Goal: Task Accomplishment & Management: Use online tool/utility

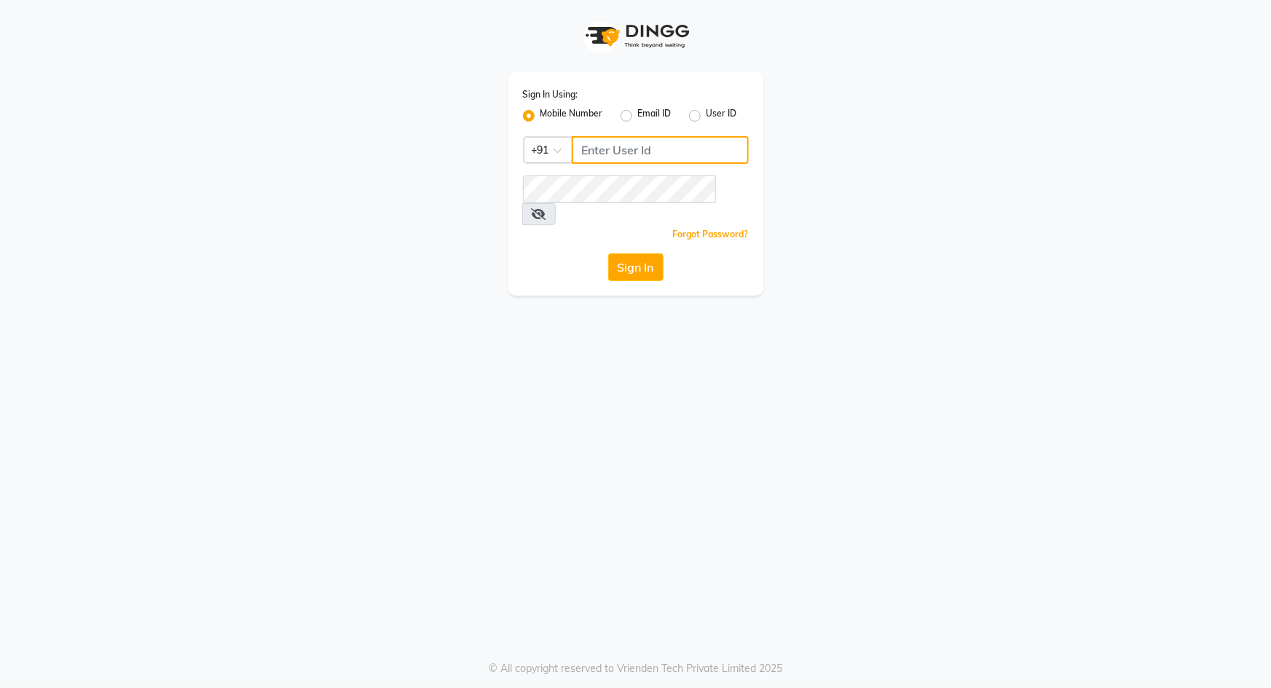
type input "9049992750"
click at [315, 243] on div "Sign In Using: Mobile Number Email ID User ID Country Code × [PHONE_NUMBER] Rem…" at bounding box center [636, 148] width 830 height 296
click at [615, 253] on button "Sign In" at bounding box center [635, 267] width 55 height 28
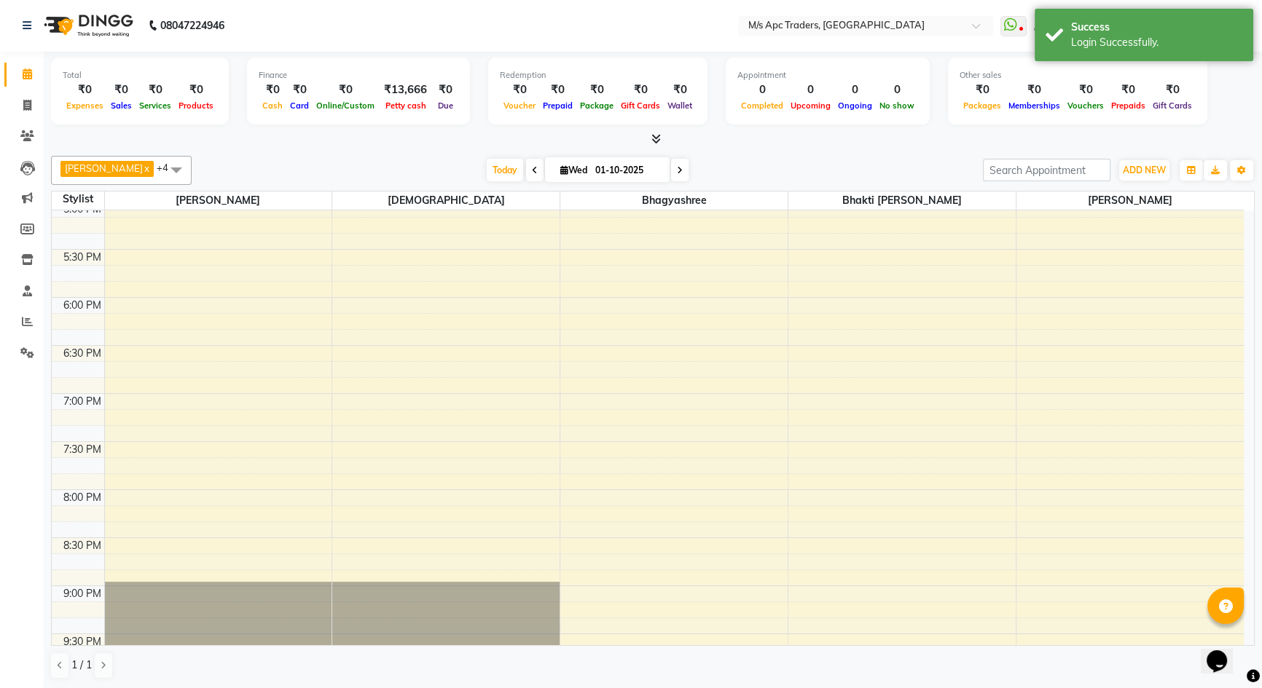
scroll to position [809, 0]
